Goal: Task Accomplishment & Management: Use online tool/utility

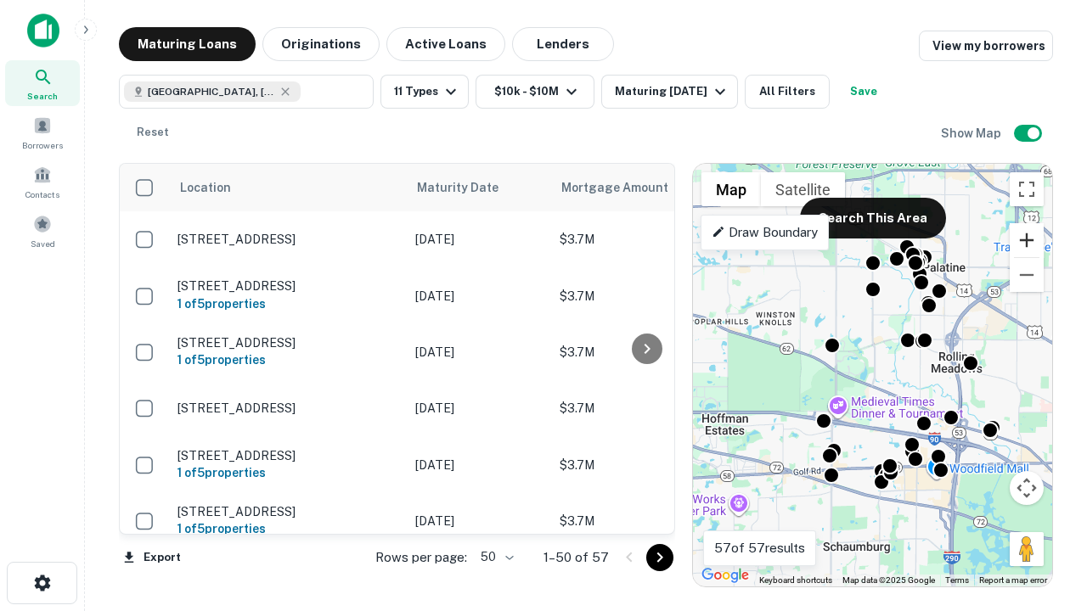
click at [1027, 240] on button "Zoom in" at bounding box center [1027, 240] width 34 height 34
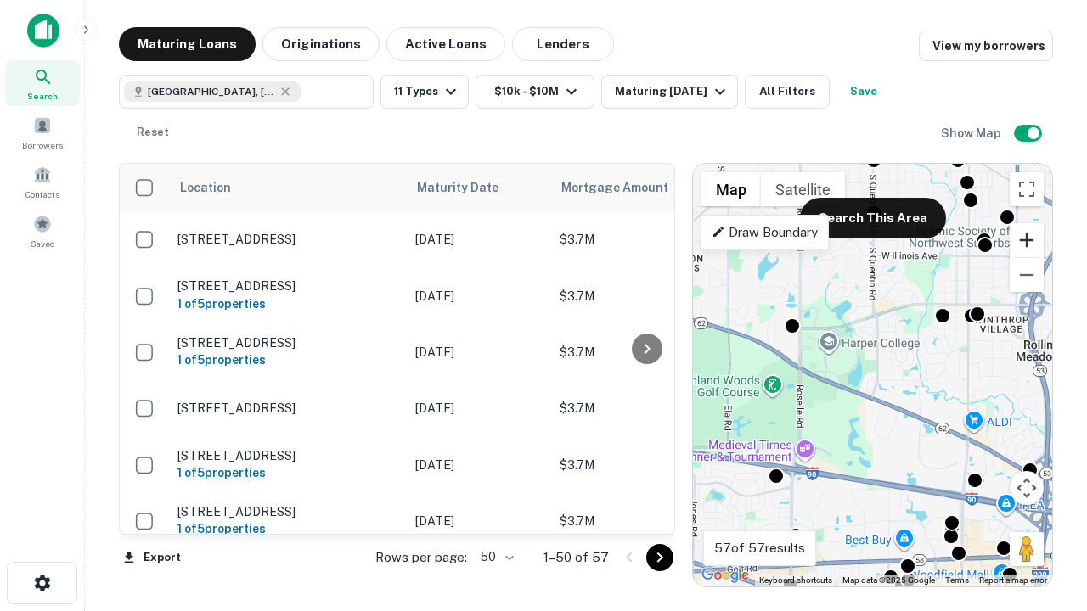
click at [1027, 240] on button "Zoom in" at bounding box center [1027, 240] width 34 height 34
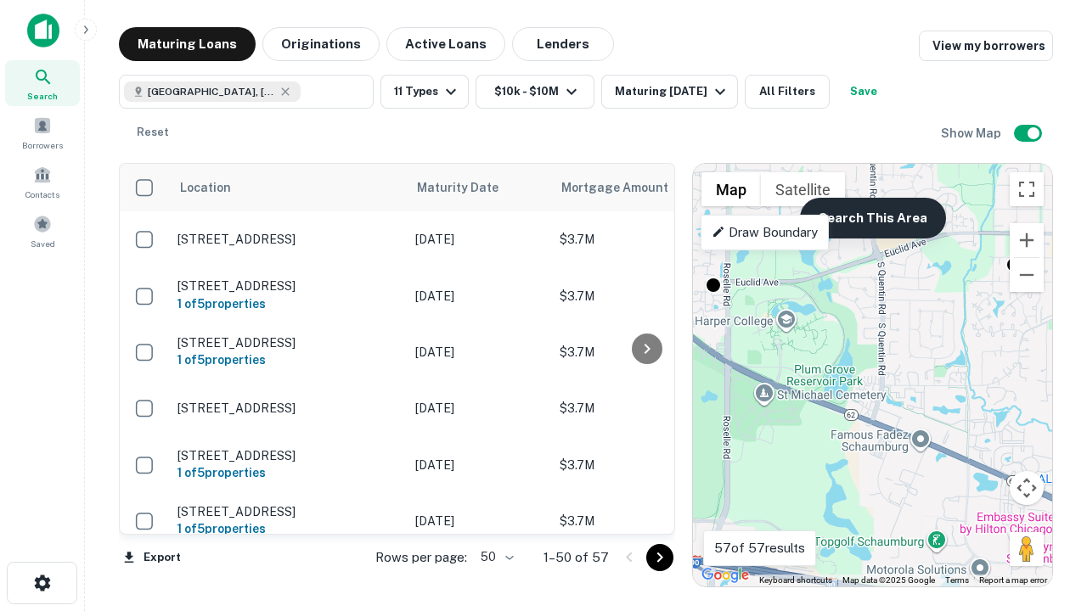
click at [872, 218] on button "Search This Area" at bounding box center [873, 218] width 146 height 41
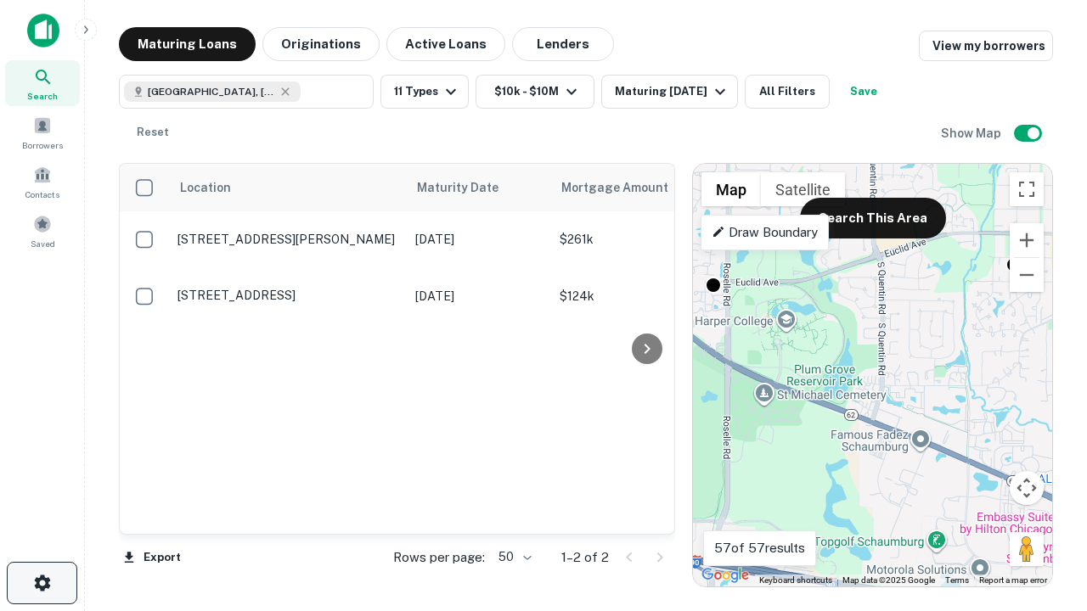
click at [42, 583] on icon "button" at bounding box center [42, 583] width 20 height 20
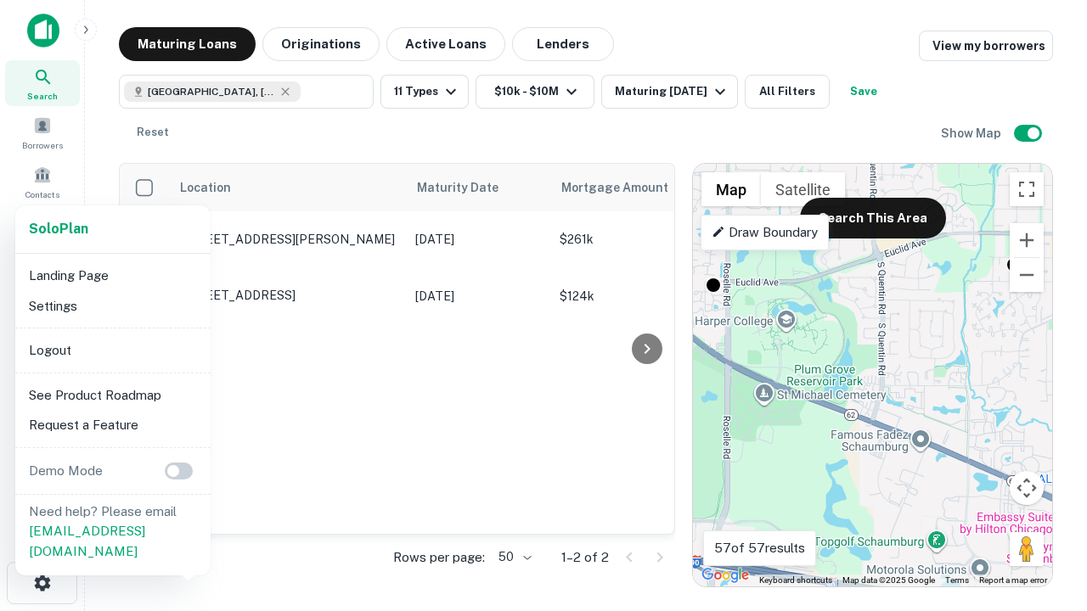
click at [112, 350] on li "Logout" at bounding box center [113, 350] width 182 height 31
